Goal: Check status: Check status

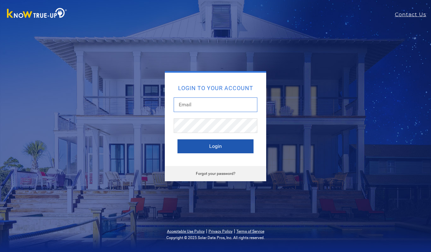
type input "durangarc@hotmail.com"
click at [219, 147] on button "Login" at bounding box center [215, 146] width 76 height 14
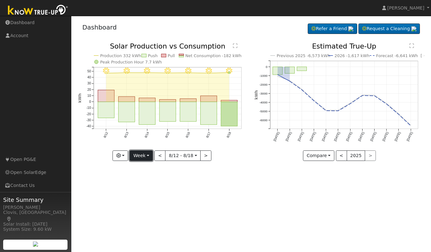
click at [141, 156] on button "Week" at bounding box center [141, 155] width 23 height 11
click at [145, 167] on link "Day" at bounding box center [152, 168] width 44 height 9
type input "[DATE]"
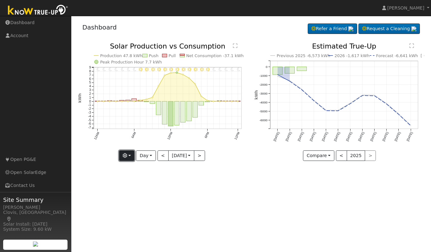
click at [125, 155] on icon "button" at bounding box center [125, 155] width 4 height 4
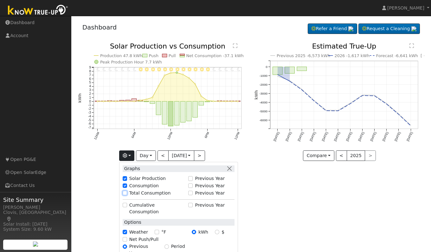
click at [123, 195] on div "Total Consumption" at bounding box center [154, 192] width 62 height 7
click at [125, 193] on input "Total Consumption" at bounding box center [125, 192] width 4 height 4
checkbox input "true"
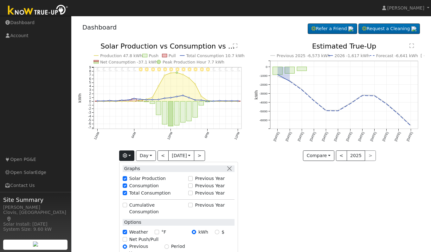
click at [255, 207] on div "User Profile First name Last name Email Email Notifications No Emails No Emails…" at bounding box center [251, 134] width 360 height 236
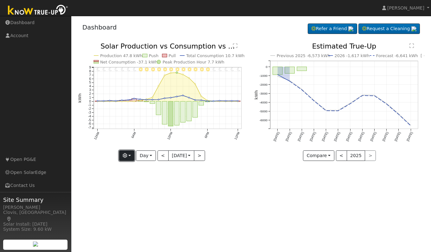
click at [126, 158] on button "button" at bounding box center [127, 155] width 16 height 11
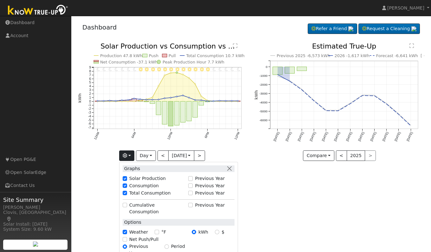
click at [288, 197] on div "User Profile First name Last name Email Email Notifications No Emails No Emails…" at bounding box center [251, 134] width 360 height 236
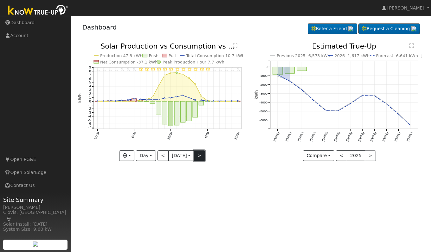
click at [204, 159] on button ">" at bounding box center [199, 155] width 11 height 11
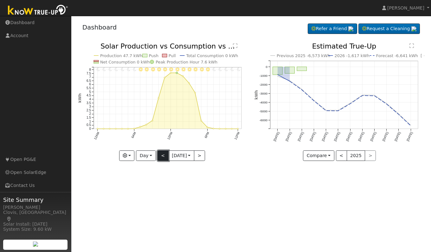
click at [162, 157] on button "<" at bounding box center [162, 155] width 11 height 11
type input "[DATE]"
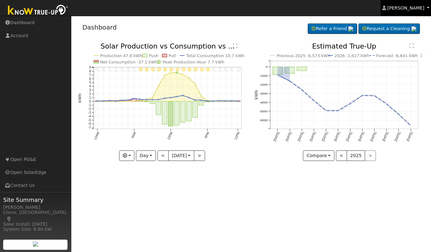
click at [410, 10] on span "[PERSON_NAME]" at bounding box center [405, 7] width 37 height 5
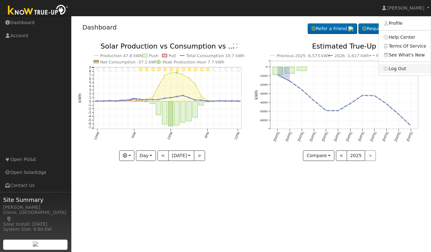
click at [404, 69] on link "Log Out" at bounding box center [405, 68] width 52 height 9
